Goal: Information Seeking & Learning: Learn about a topic

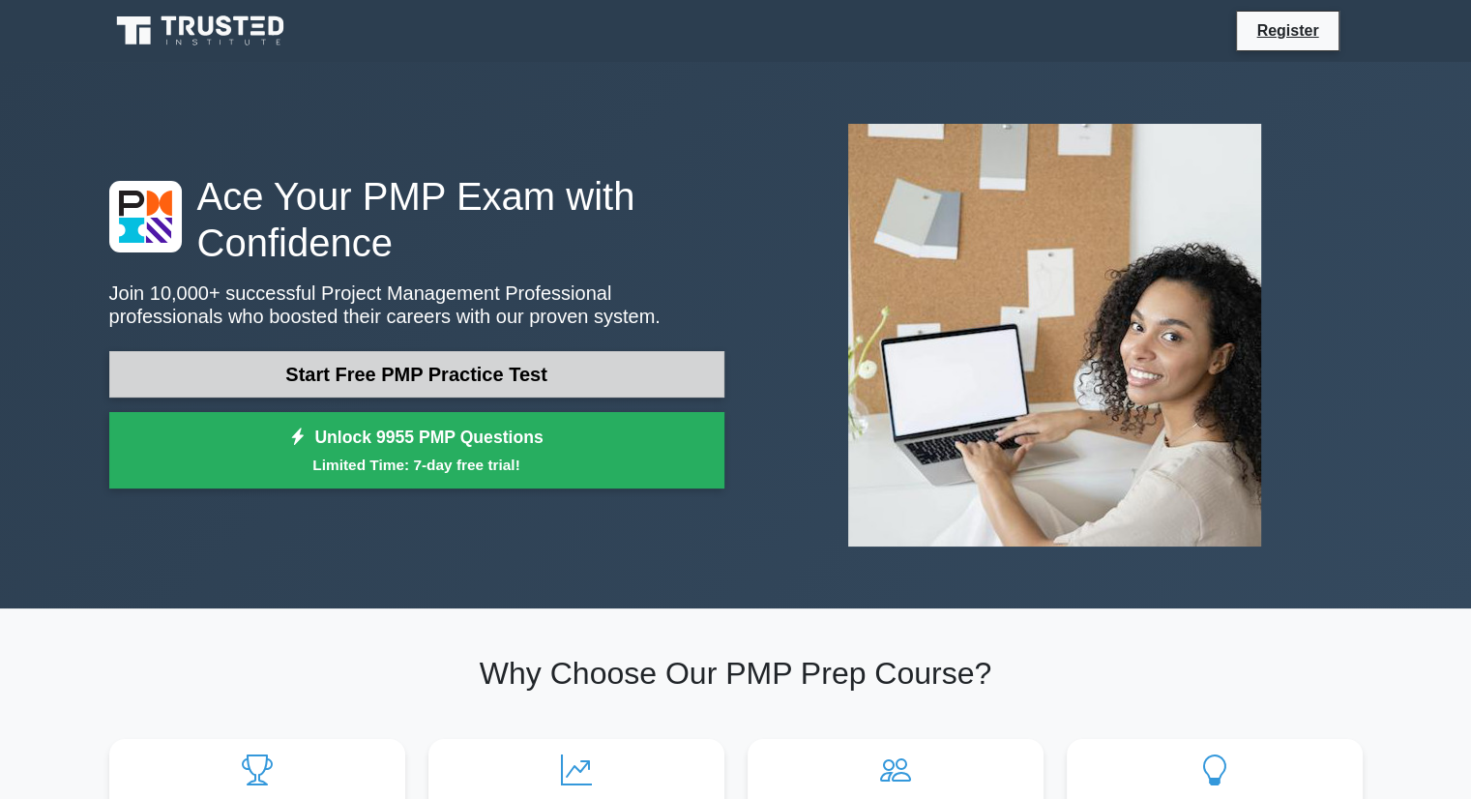
click at [408, 383] on link "Start Free PMP Practice Test" at bounding box center [416, 374] width 615 height 46
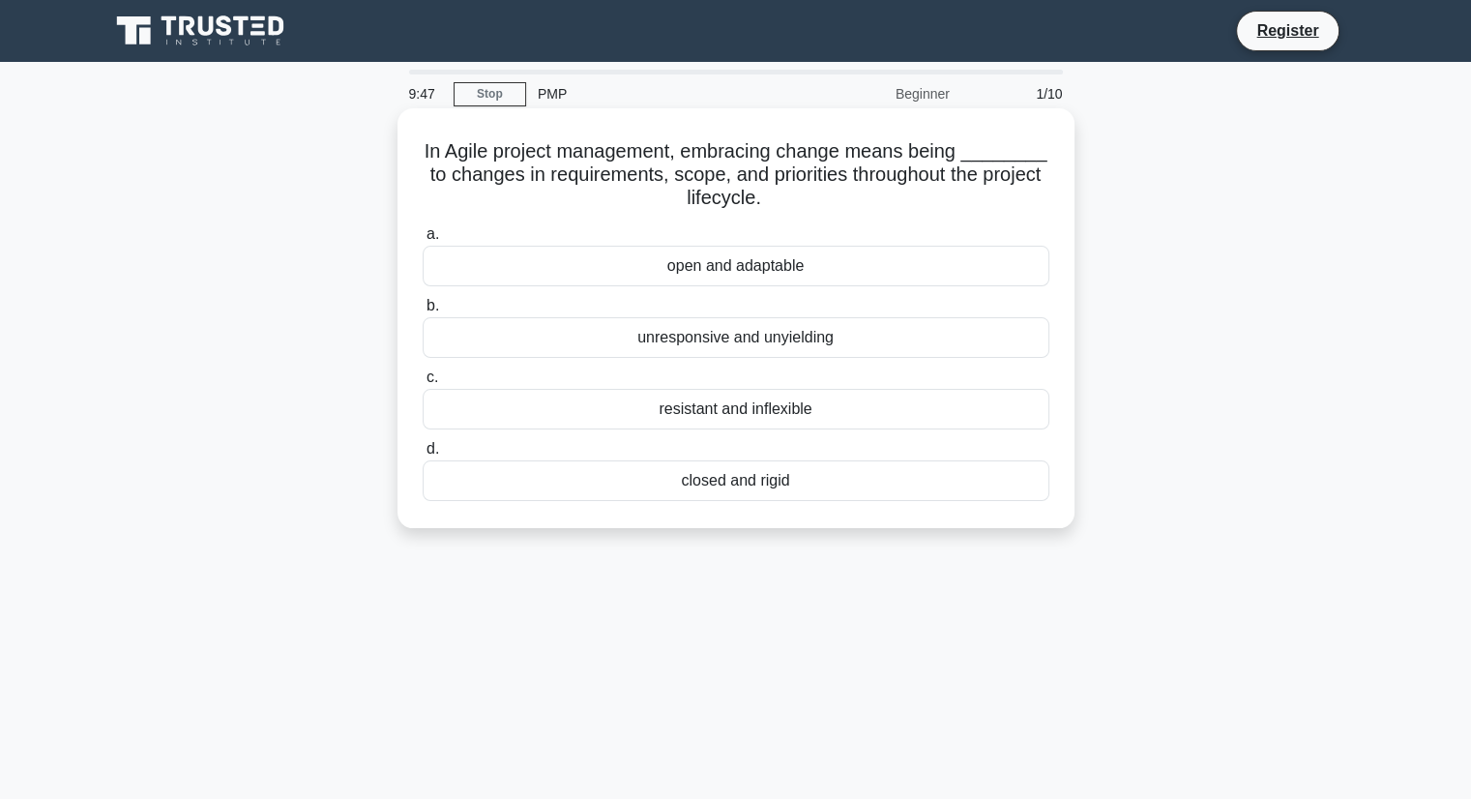
click at [727, 269] on div "open and adaptable" at bounding box center [736, 266] width 627 height 41
click at [423, 241] on input "a. open and adaptable" at bounding box center [423, 234] width 0 height 13
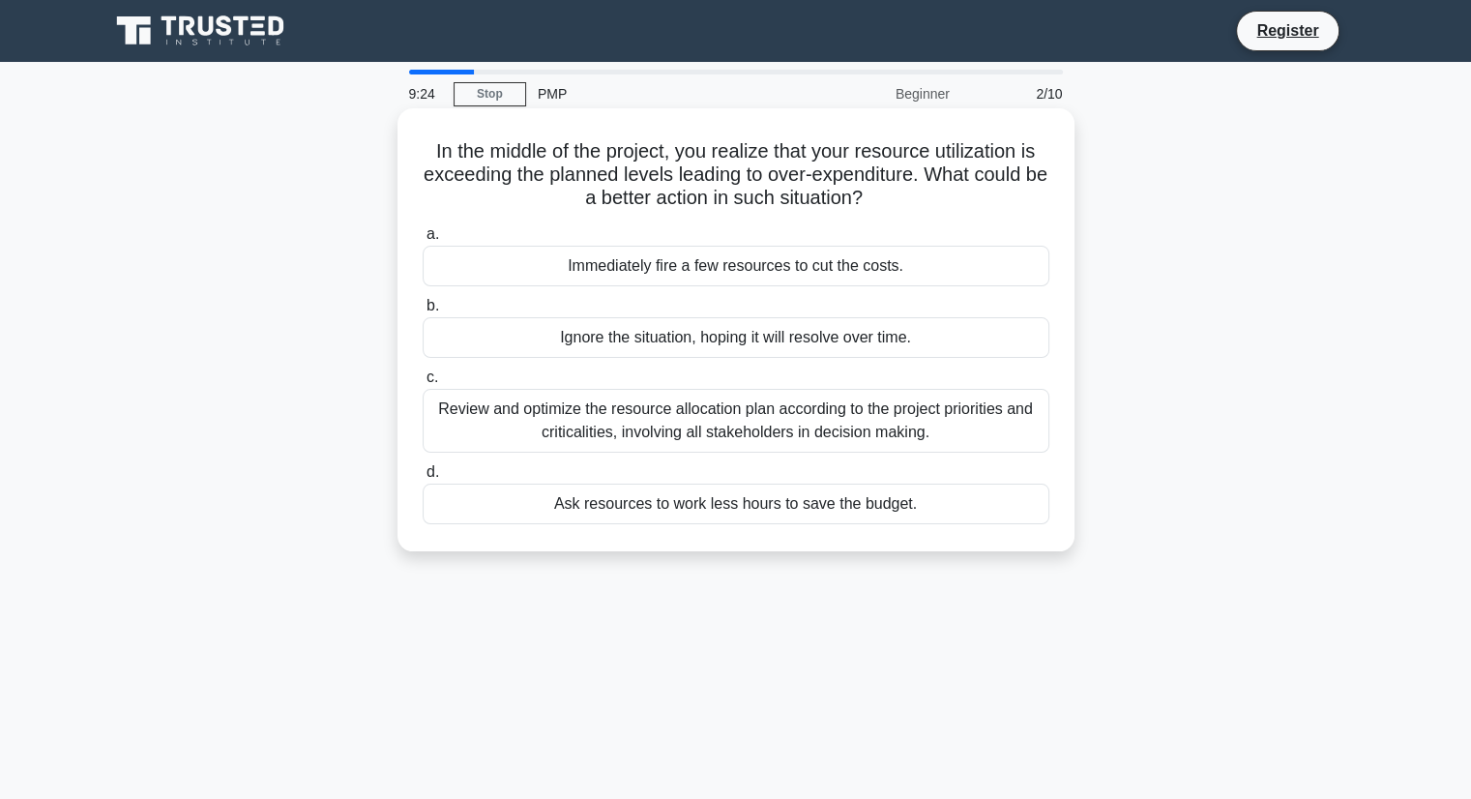
click at [998, 422] on div "Review and optimize the resource allocation plan according to the project prior…" at bounding box center [736, 421] width 627 height 64
click at [423, 384] on input "c. Review and optimize the resource allocation plan according to the project pr…" at bounding box center [423, 377] width 0 height 13
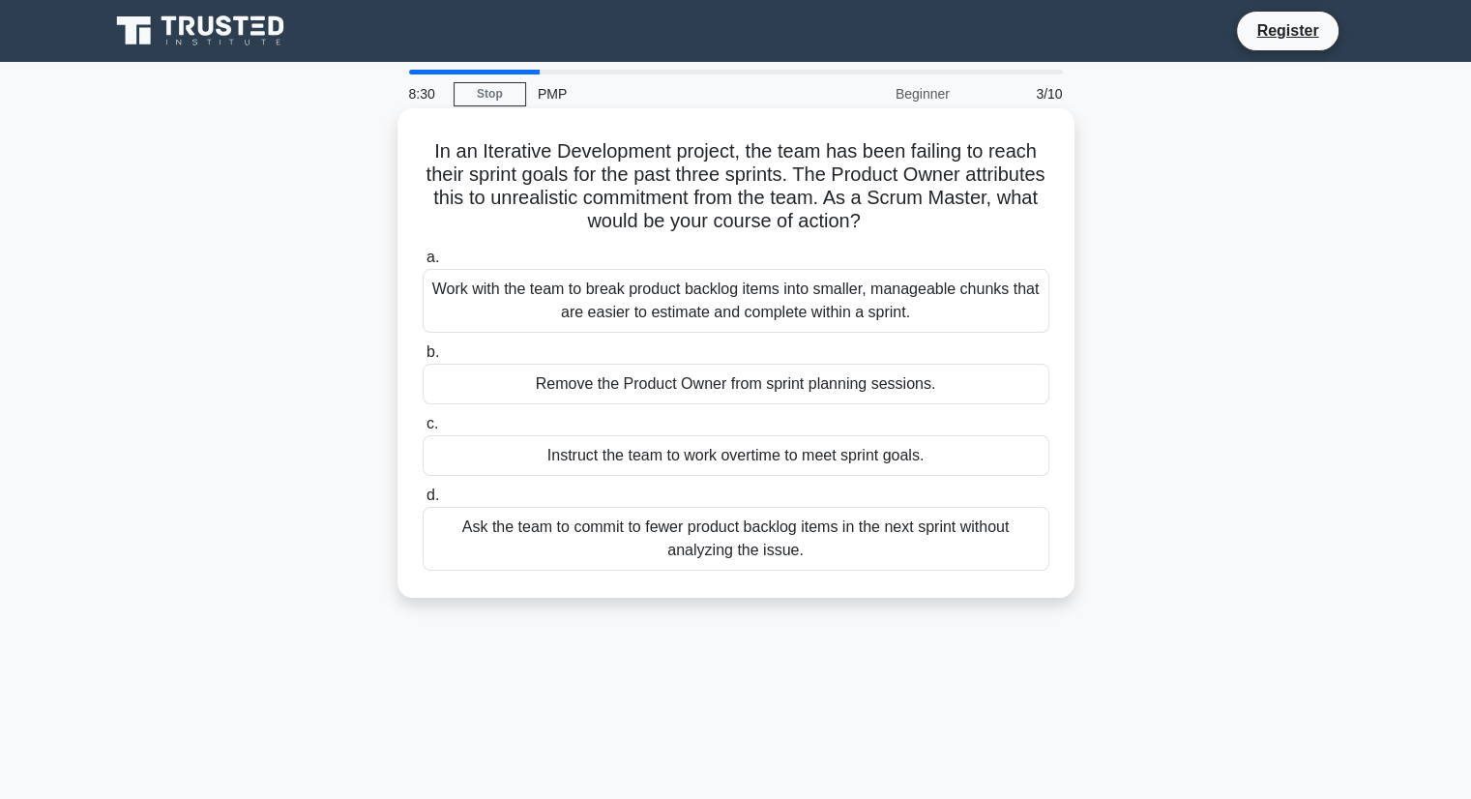
click at [776, 315] on div "Work with the team to break product backlog items into smaller, manageable chun…" at bounding box center [736, 301] width 627 height 64
click at [423, 264] on input "a. Work with the team to break product backlog items into smaller, manageable c…" at bounding box center [423, 258] width 0 height 13
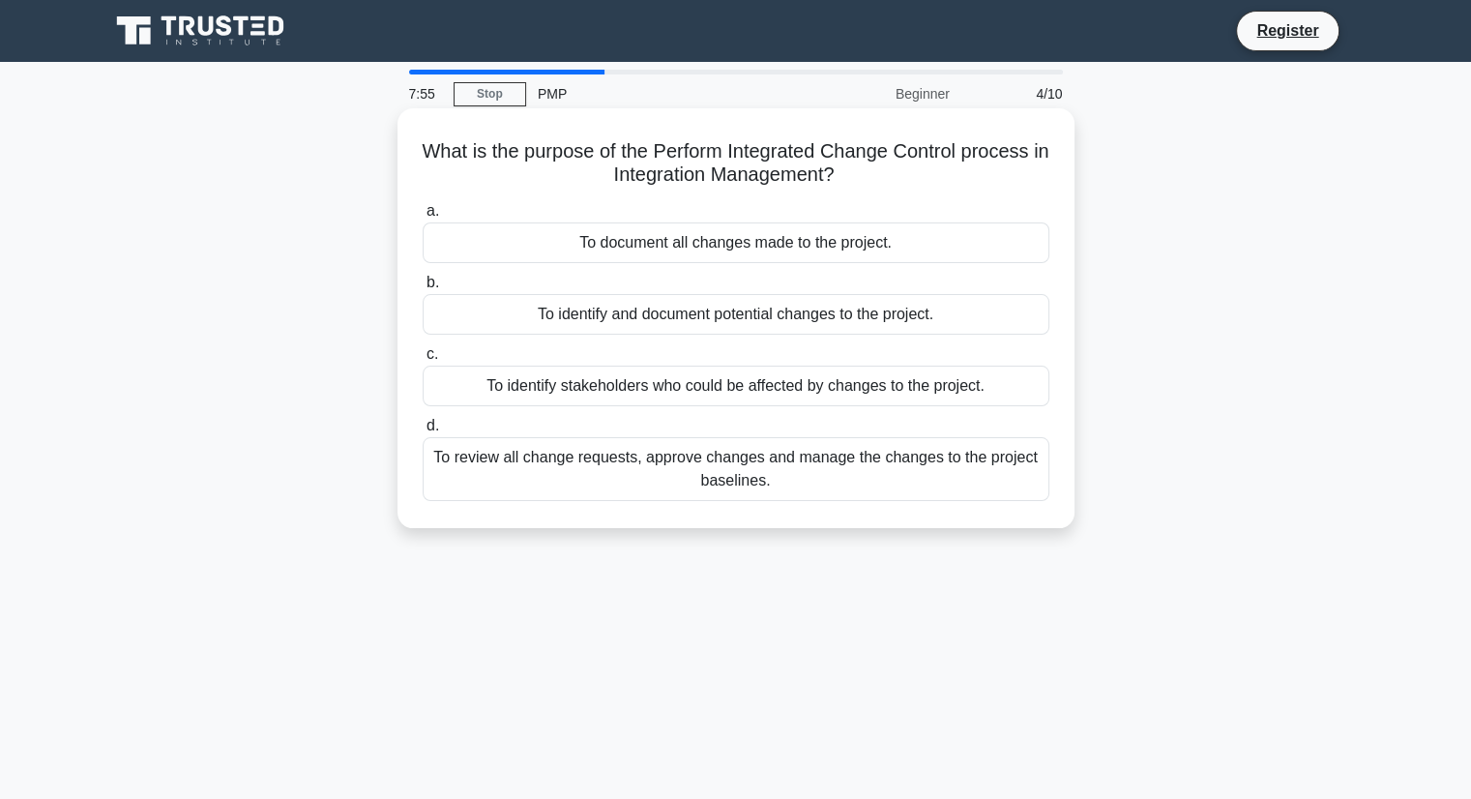
click at [731, 473] on div "To review all change requests, approve changes and manage the changes to the pr…" at bounding box center [736, 469] width 627 height 64
click at [423, 432] on input "d. To review all change requests, approve changes and manage the changes to the…" at bounding box center [423, 426] width 0 height 13
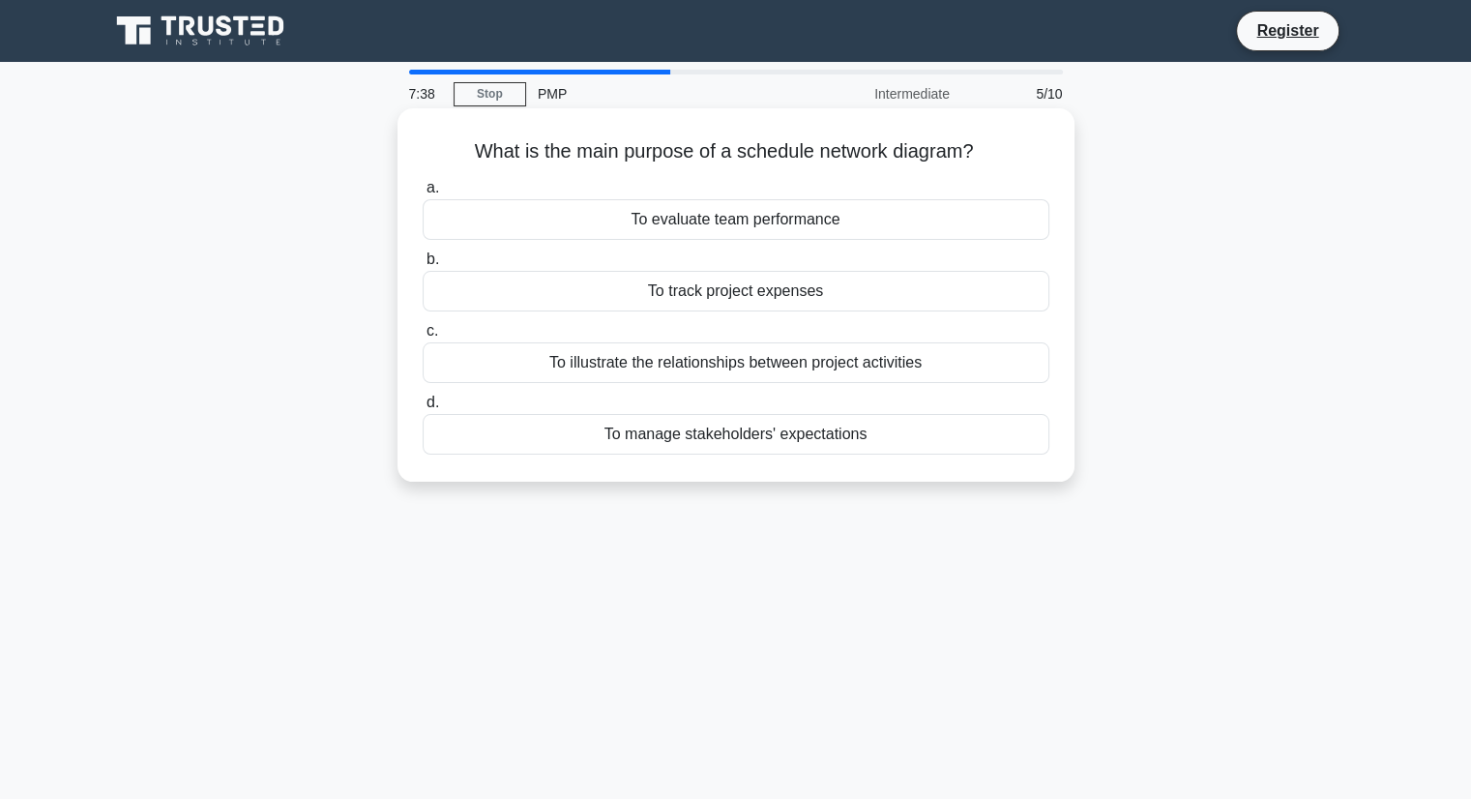
click at [748, 368] on div "To illustrate the relationships between project activities" at bounding box center [736, 362] width 627 height 41
click at [423, 338] on input "c. To illustrate the relationships between project activities" at bounding box center [423, 331] width 0 height 13
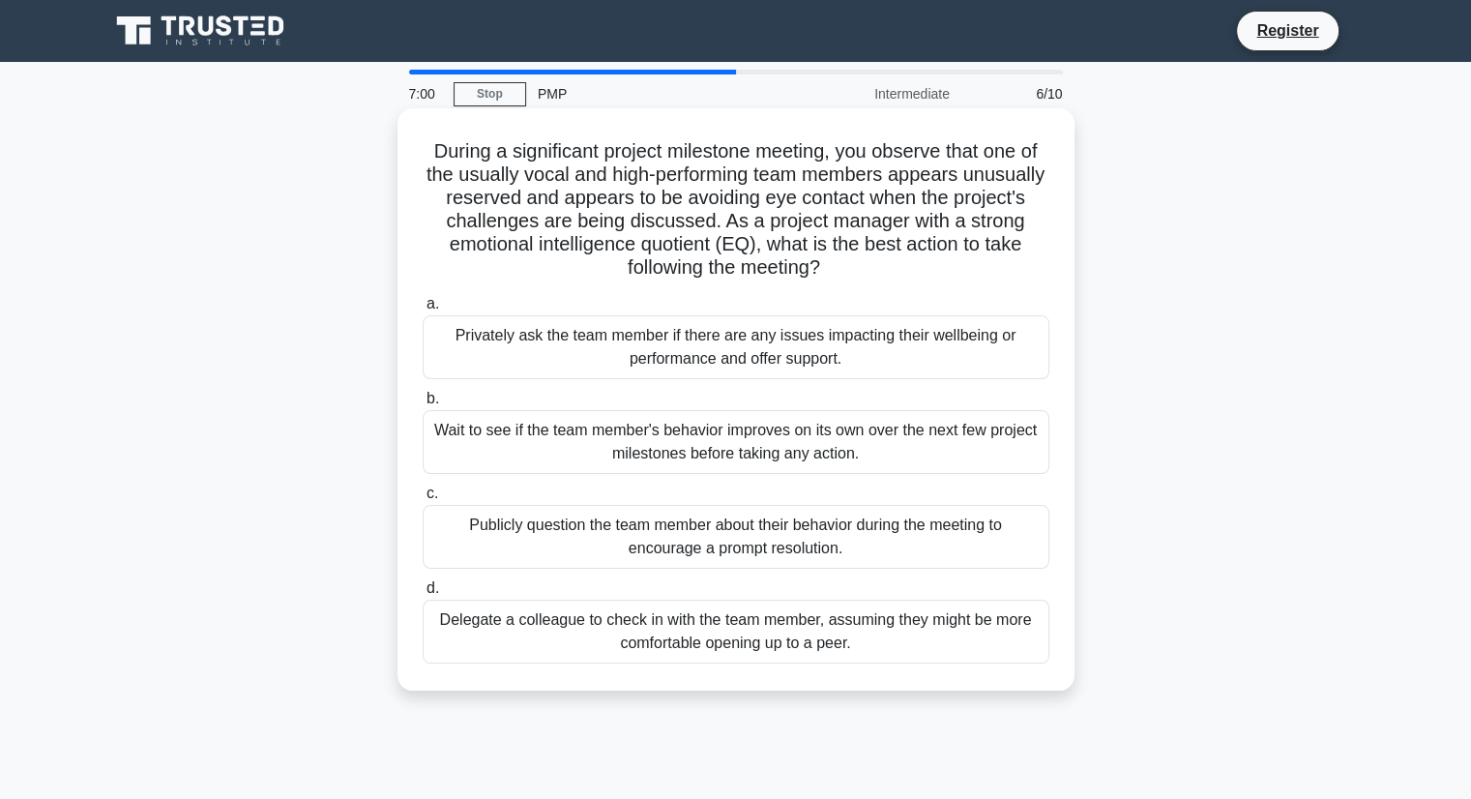
click at [669, 349] on div "Privately ask the team member if there are any issues impacting their wellbeing…" at bounding box center [736, 347] width 627 height 64
click at [423, 311] on input "a. Privately ask the team member if there are any issues impacting their wellbe…" at bounding box center [423, 304] width 0 height 13
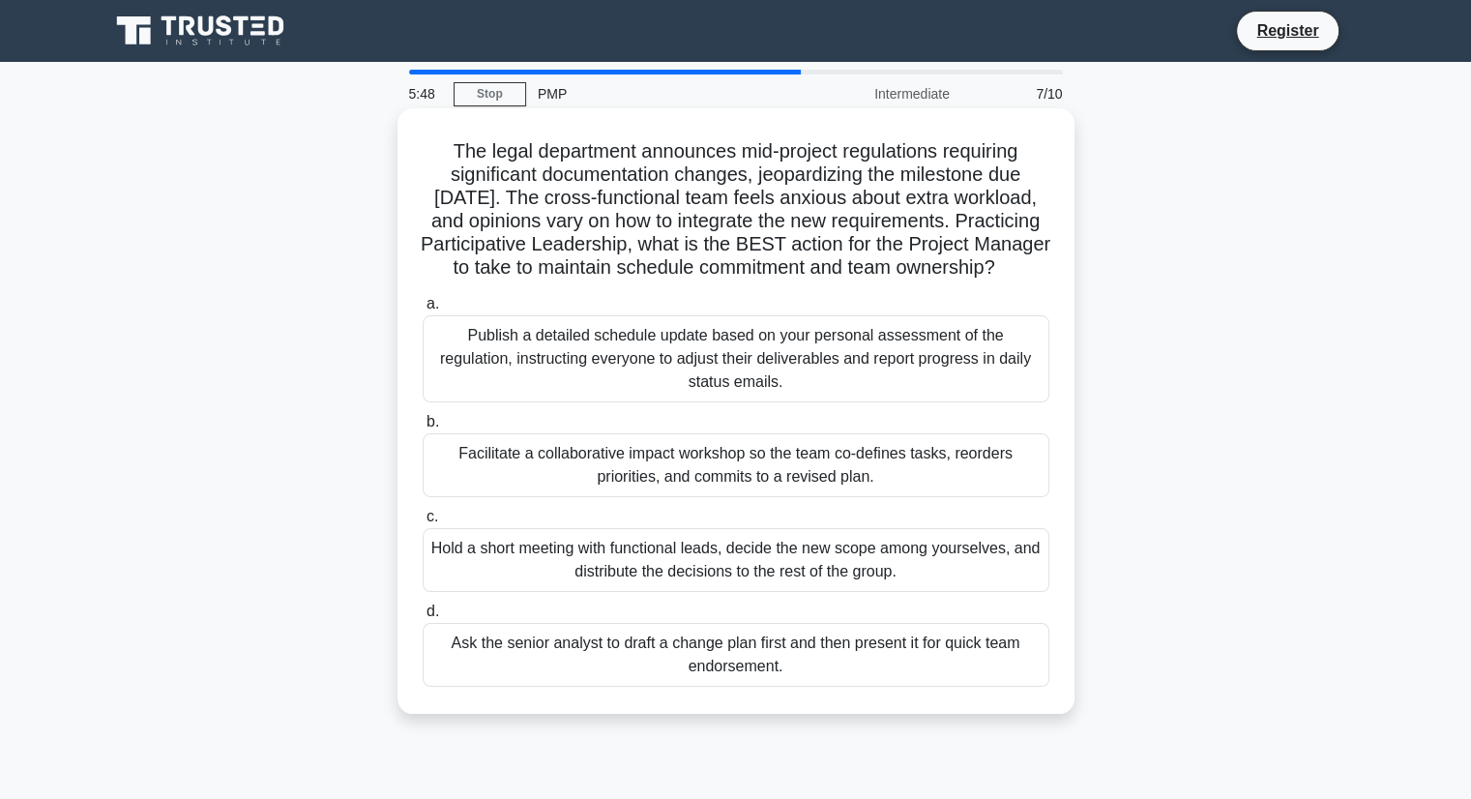
click at [669, 370] on div "Publish a detailed schedule update based on your personal assessment of the reg…" at bounding box center [736, 358] width 627 height 87
click at [423, 311] on input "a. Publish a detailed schedule update based on your personal assessment of the …" at bounding box center [423, 304] width 0 height 13
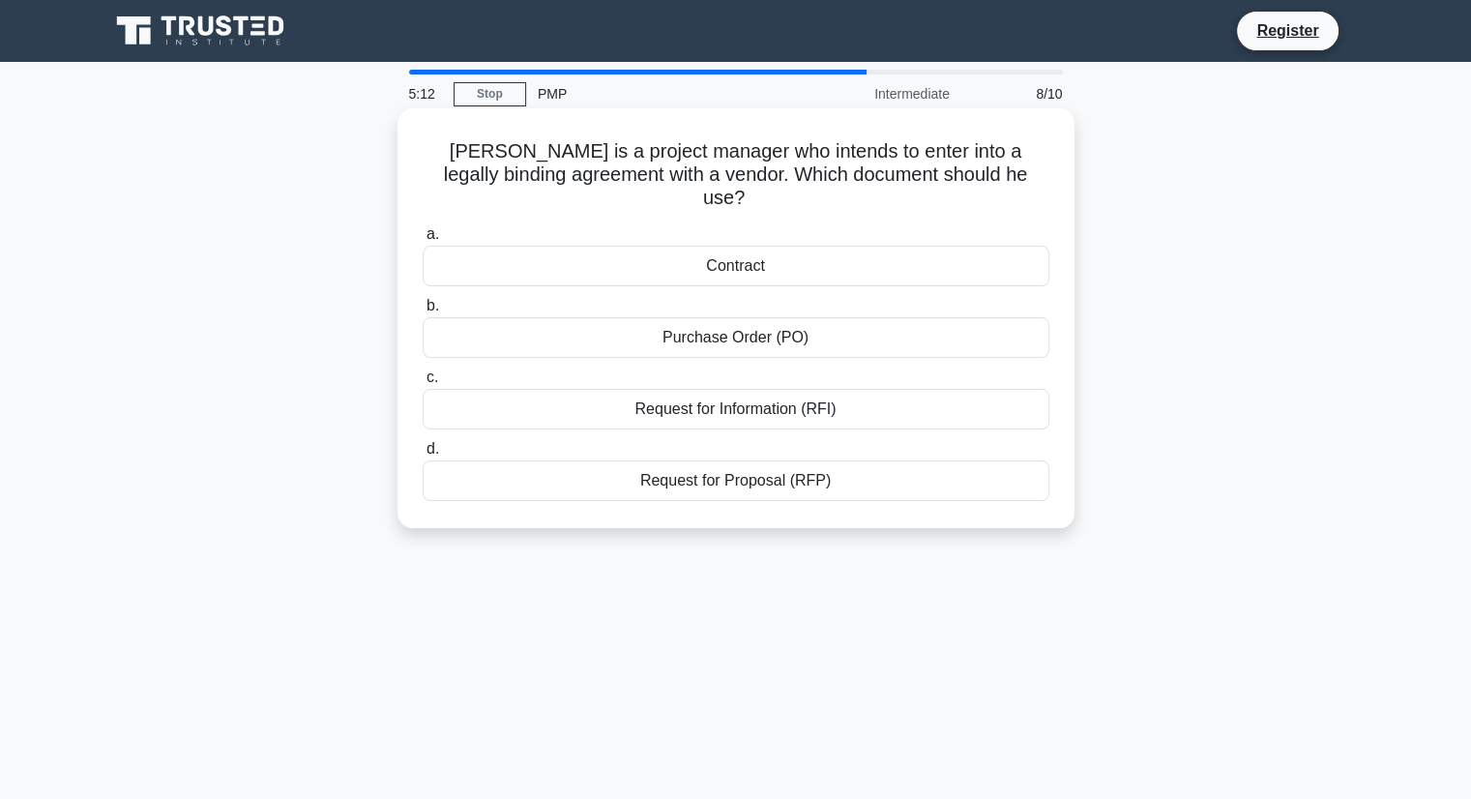
click at [714, 246] on div "Contract" at bounding box center [736, 266] width 627 height 41
click at [423, 241] on input "a. Contract" at bounding box center [423, 234] width 0 height 13
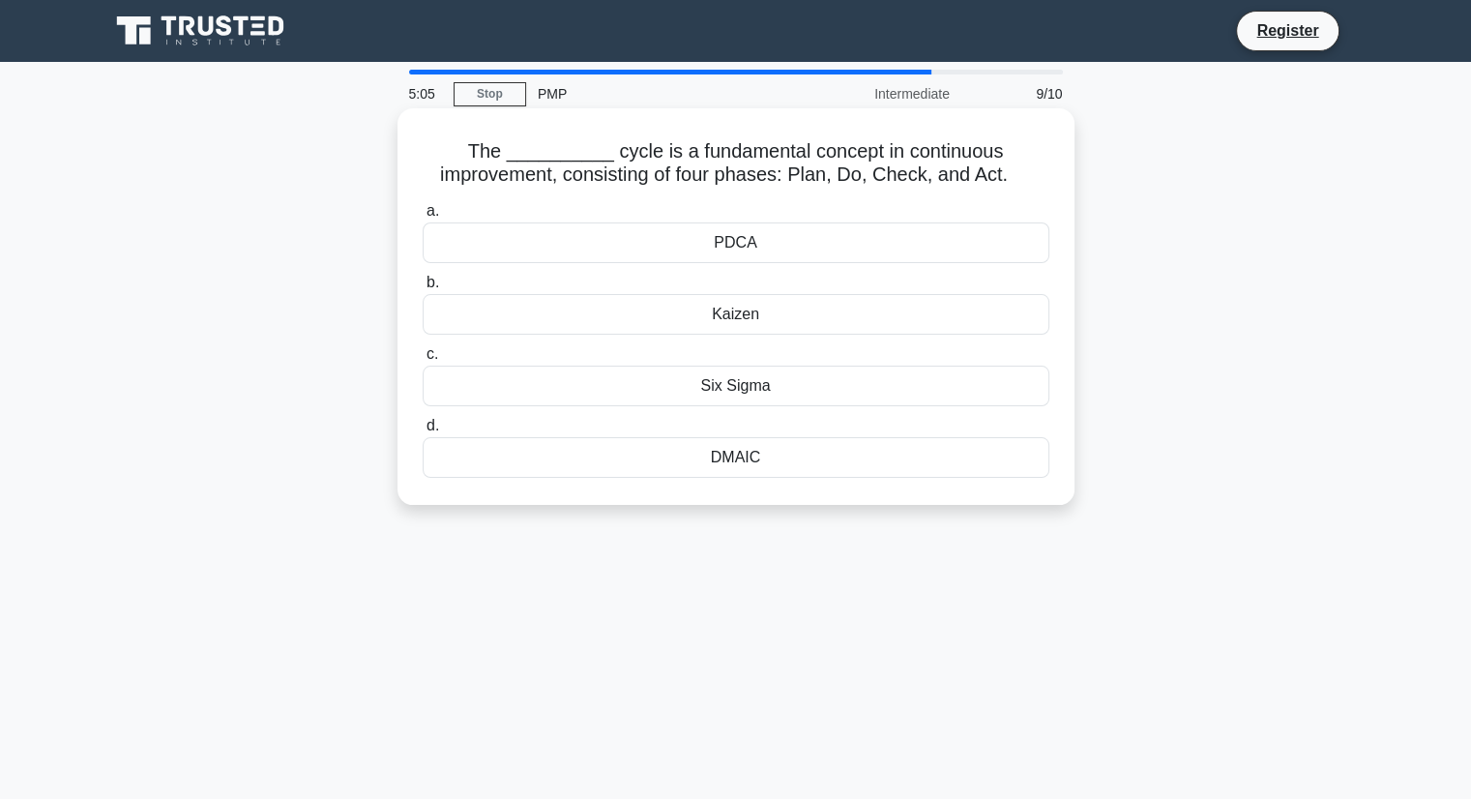
click at [770, 238] on div "PDCA" at bounding box center [736, 242] width 627 height 41
click at [423, 218] on input "a. PDCA" at bounding box center [423, 211] width 0 height 13
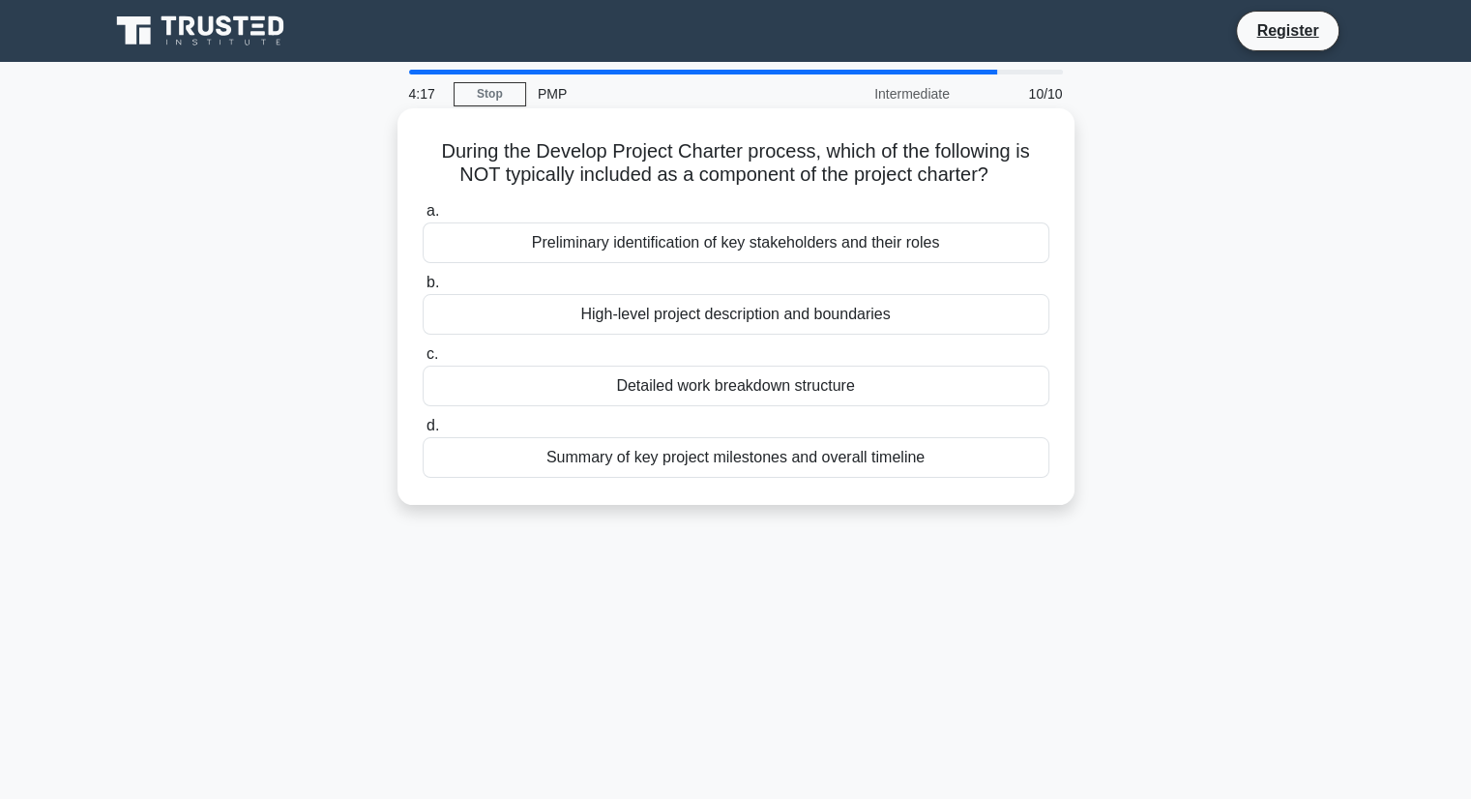
click at [733, 388] on div "Detailed work breakdown structure" at bounding box center [736, 386] width 627 height 41
click at [423, 361] on input "c. Detailed work breakdown structure" at bounding box center [423, 354] width 0 height 13
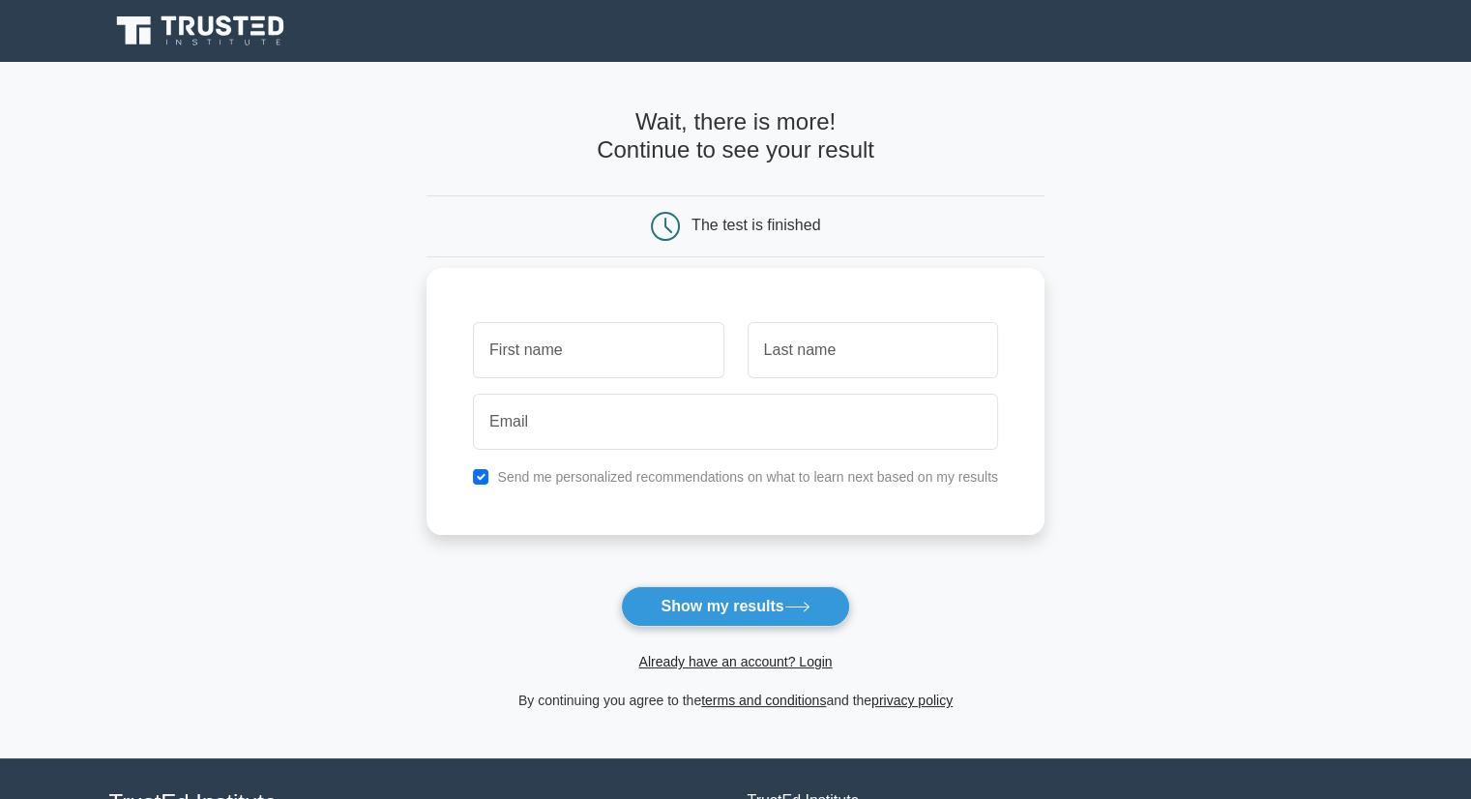
click at [635, 361] on input "text" at bounding box center [598, 350] width 251 height 56
type input "Sanja"
click at [848, 329] on input "text" at bounding box center [873, 350] width 251 height 56
type input "M"
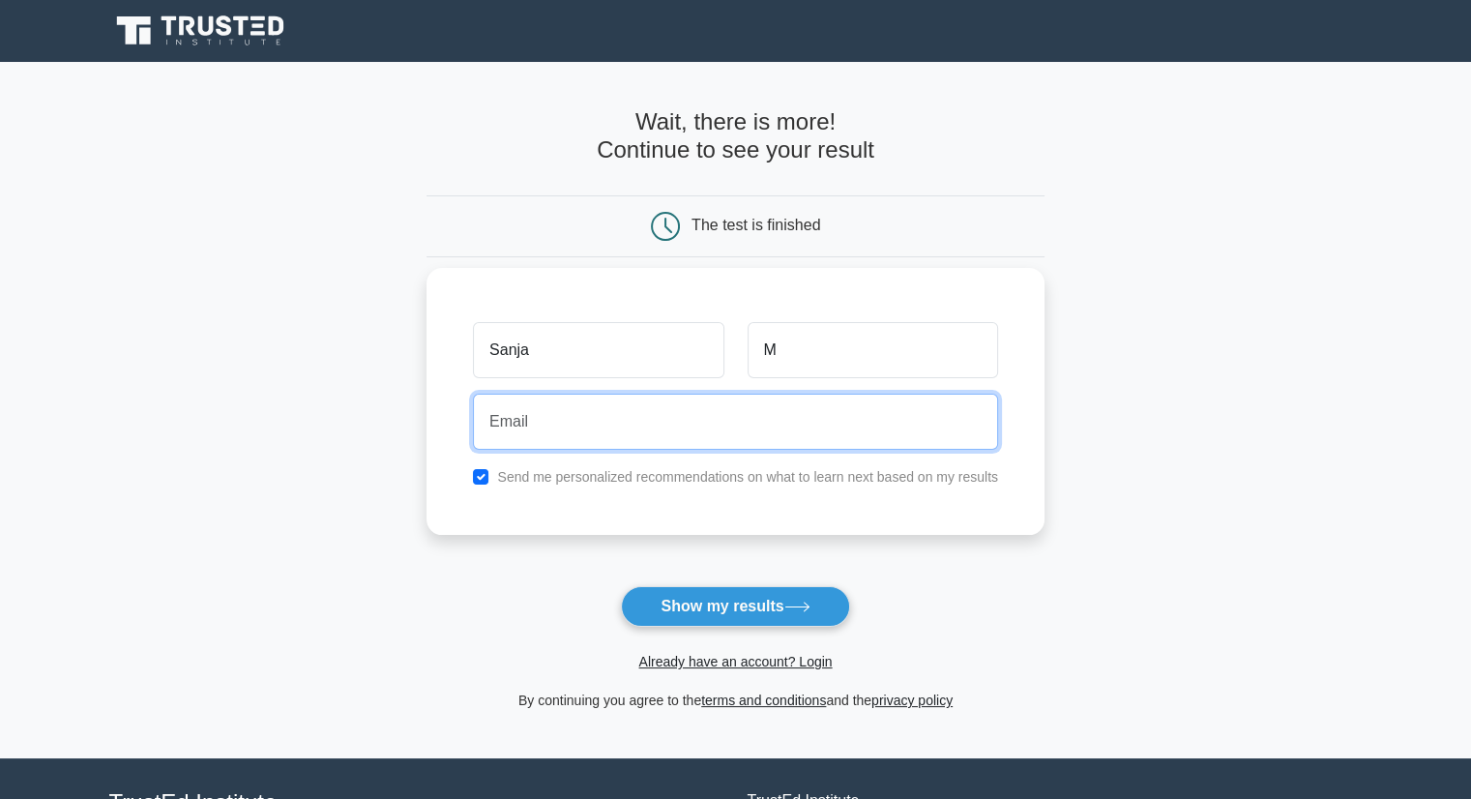
click at [759, 435] on input "email" at bounding box center [735, 422] width 525 height 56
type input "[EMAIL_ADDRESS][DOMAIN_NAME]"
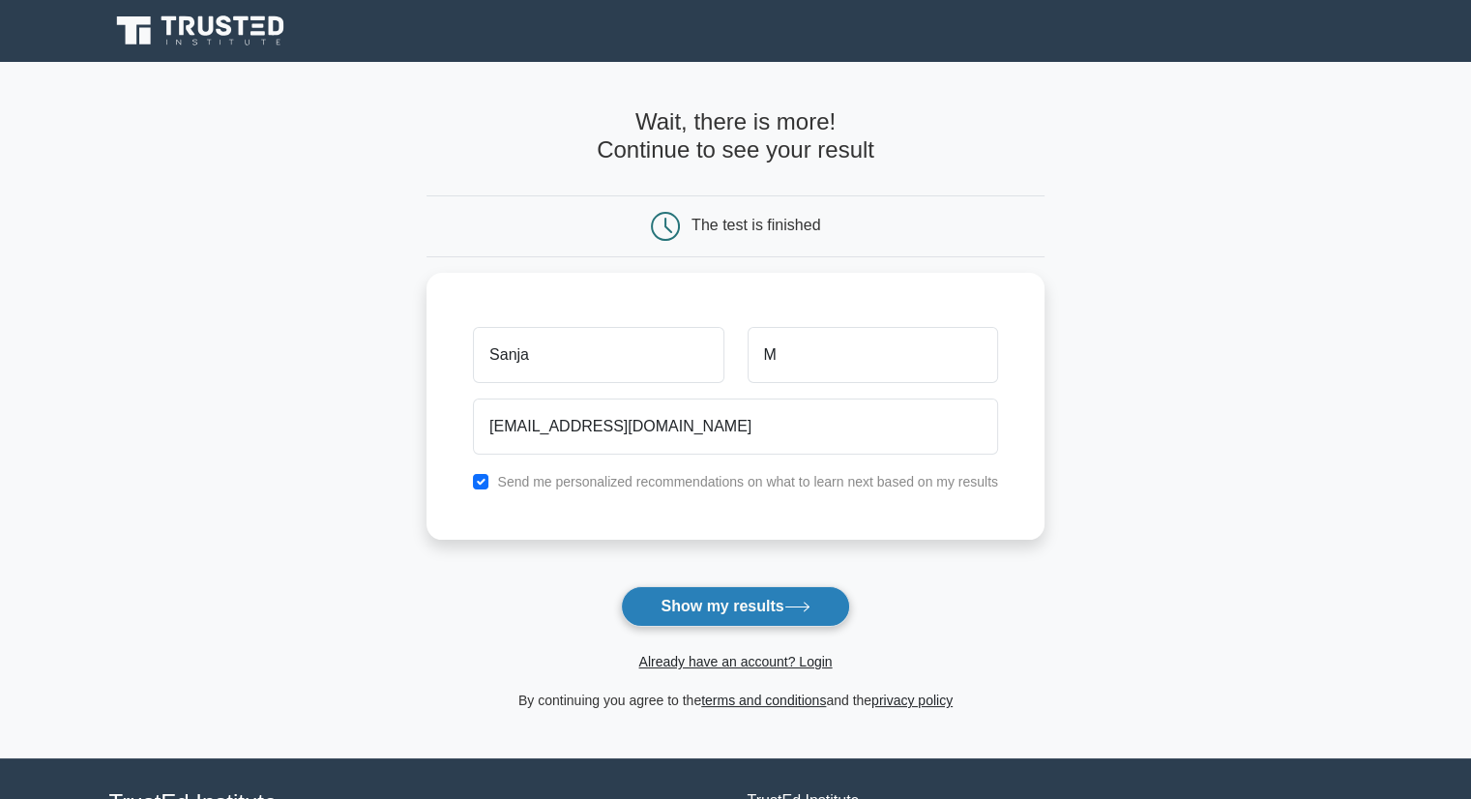
click at [720, 602] on button "Show my results" at bounding box center [735, 606] width 228 height 41
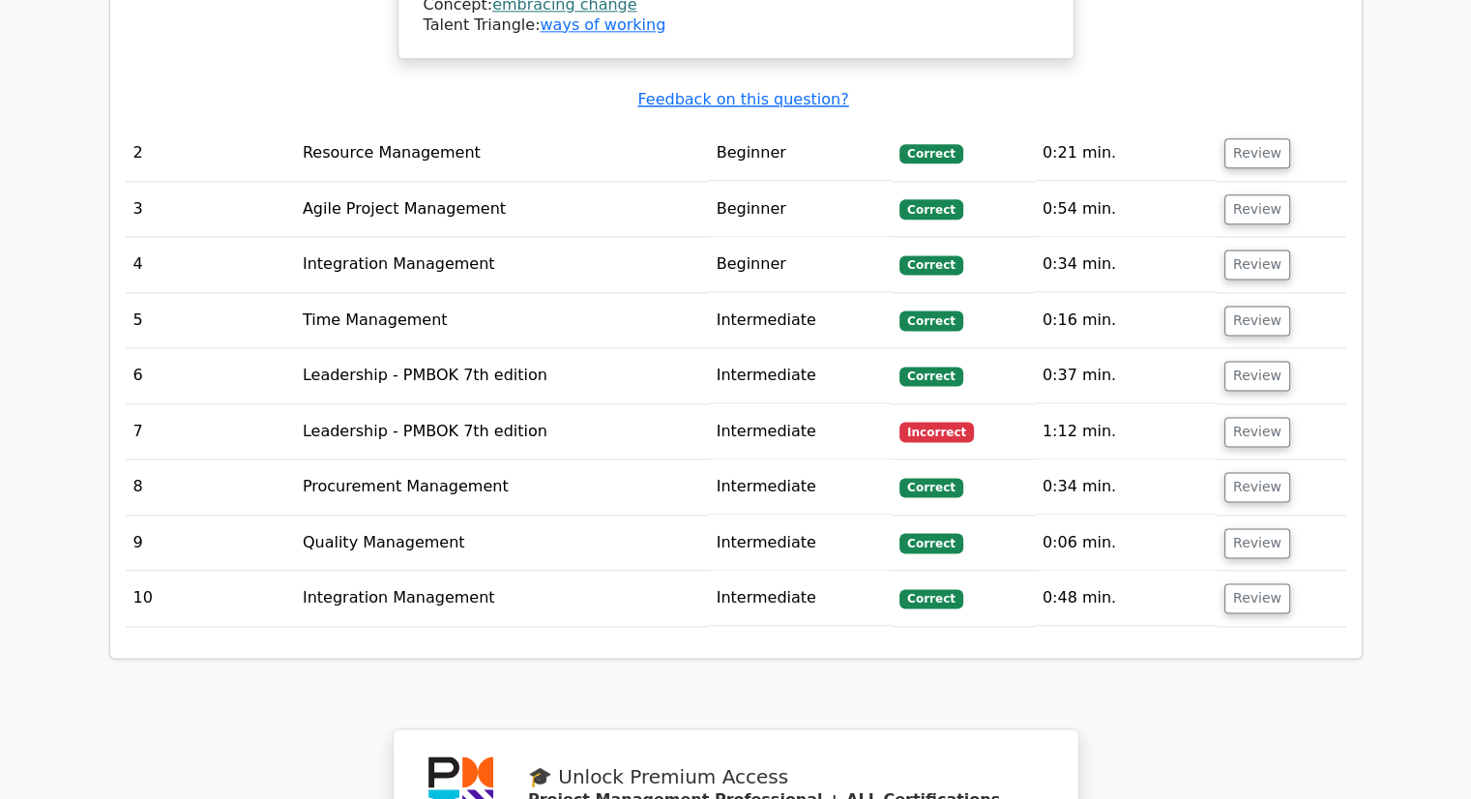
scroll to position [2512, 0]
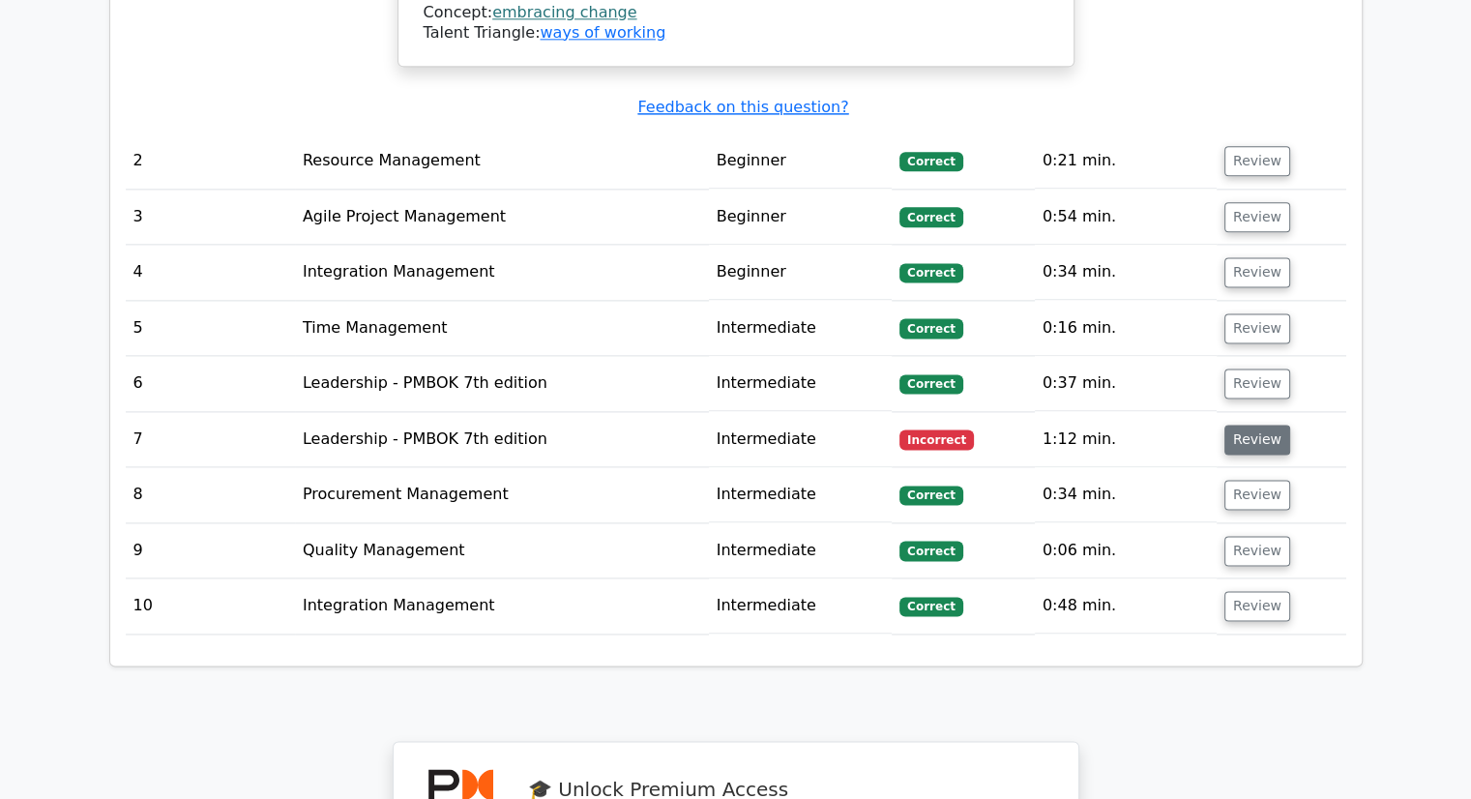
click at [1239, 425] on button "Review" at bounding box center [1258, 440] width 66 height 30
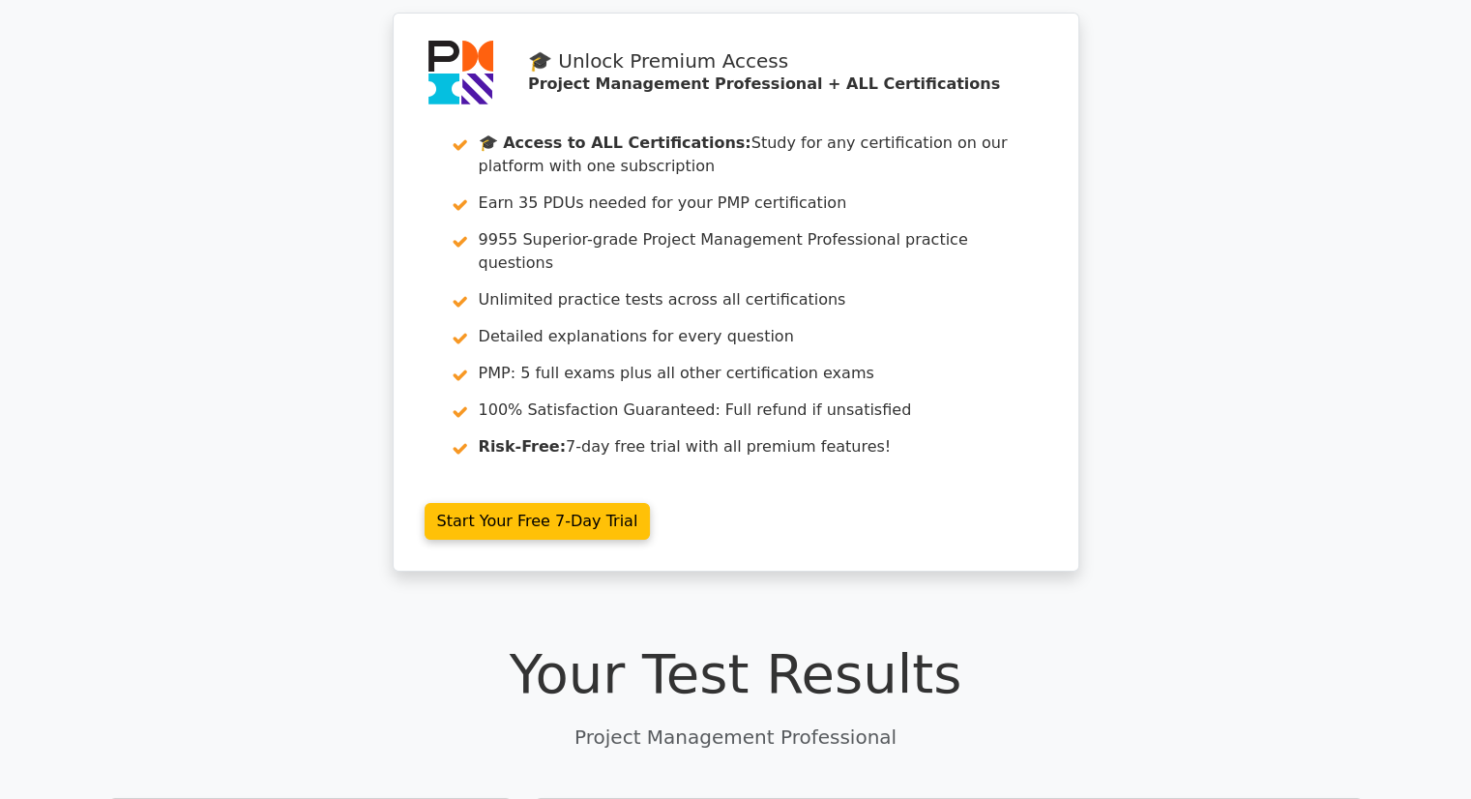
scroll to position [0, 0]
